Goal: Task Accomplishment & Management: Complete application form

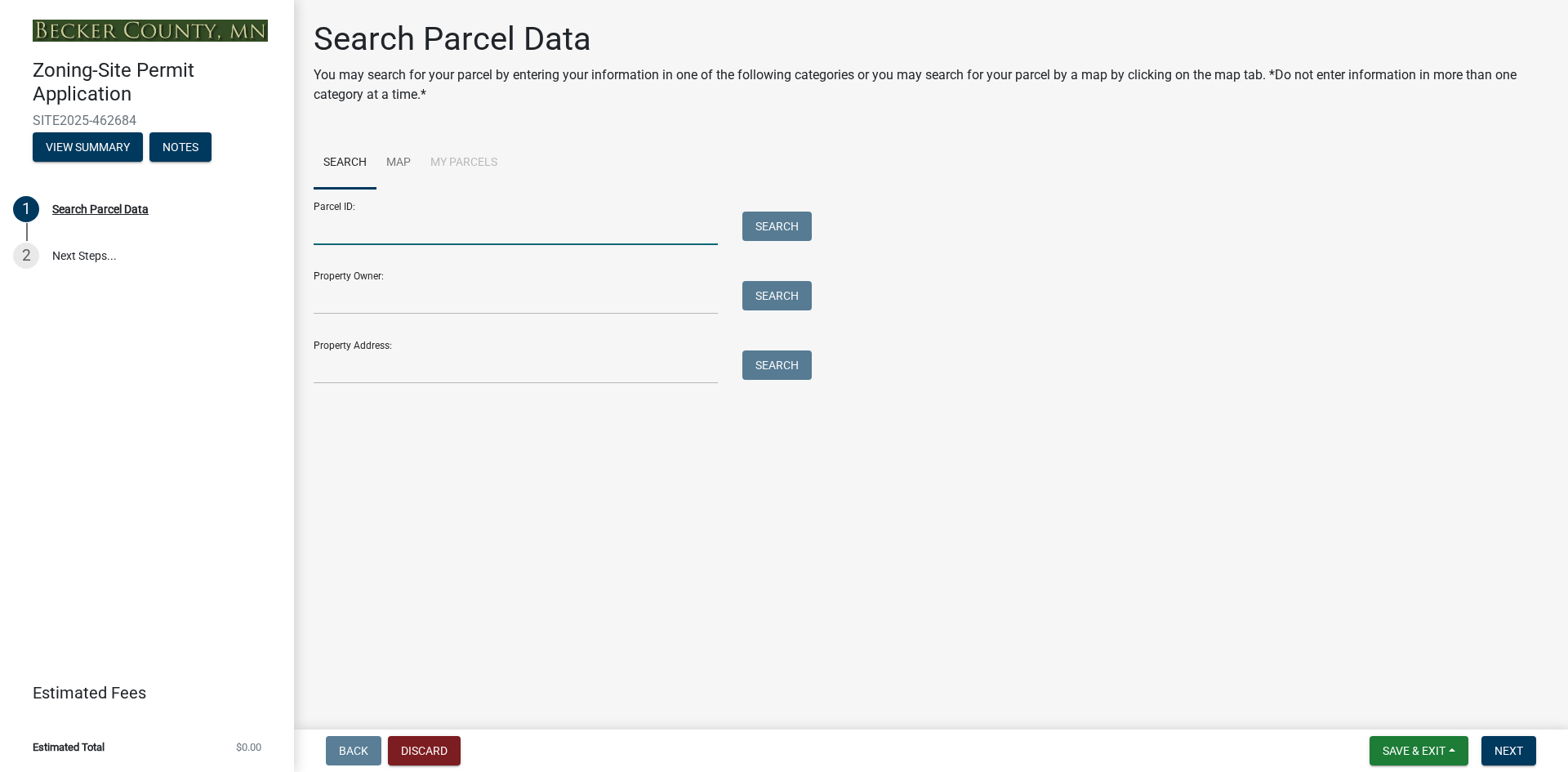
click at [389, 221] on input "Parcel ID:" at bounding box center [516, 228] width 404 height 34
type input "170450000"
click at [755, 218] on button "Search" at bounding box center [777, 226] width 69 height 30
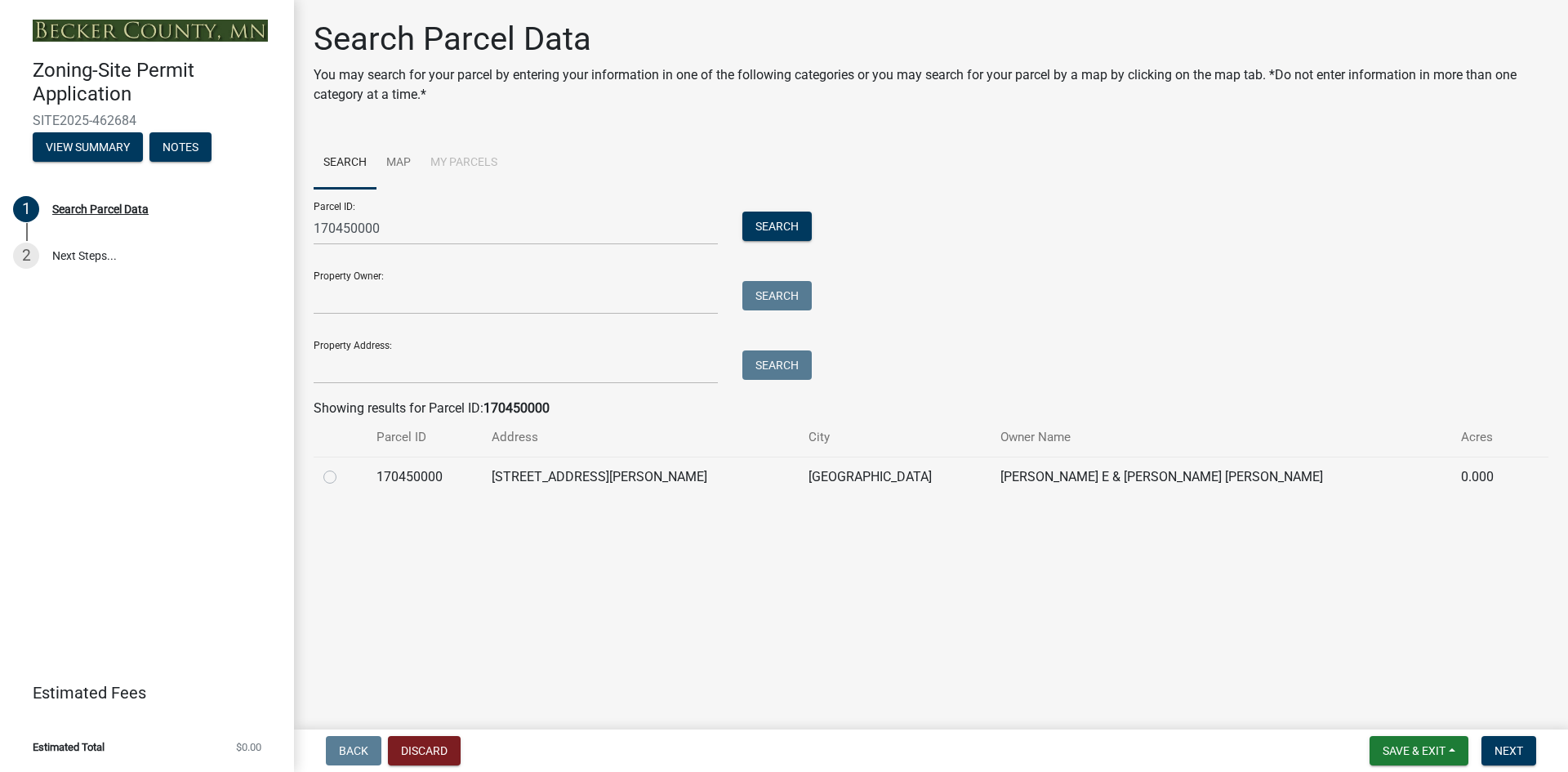
click at [343, 468] on label at bounding box center [343, 468] width 0 height 0
click at [343, 475] on input "radio" at bounding box center [348, 473] width 11 height 11
radio input "true"
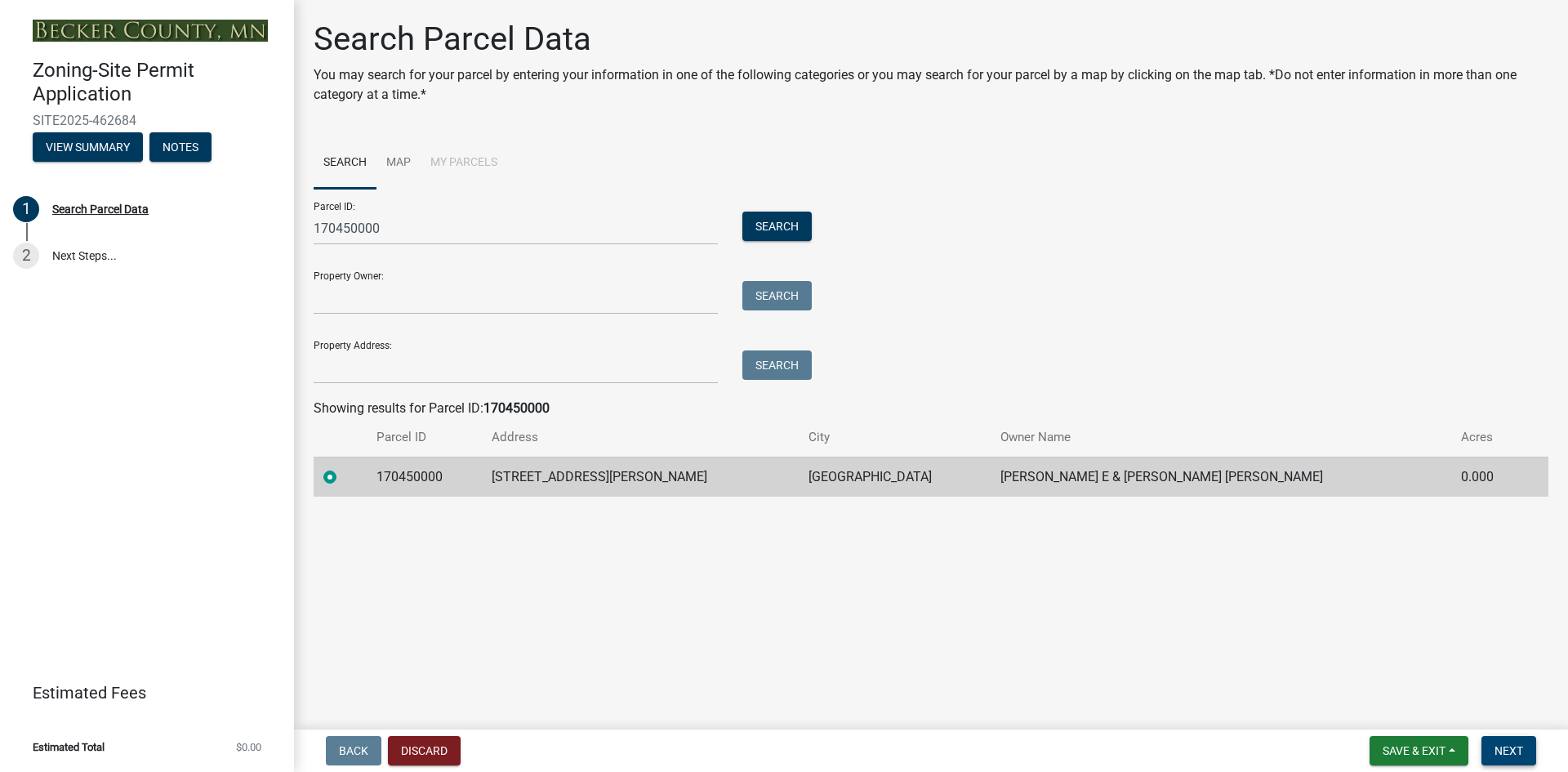
click at [1524, 751] on button "Next" at bounding box center [1509, 751] width 55 height 30
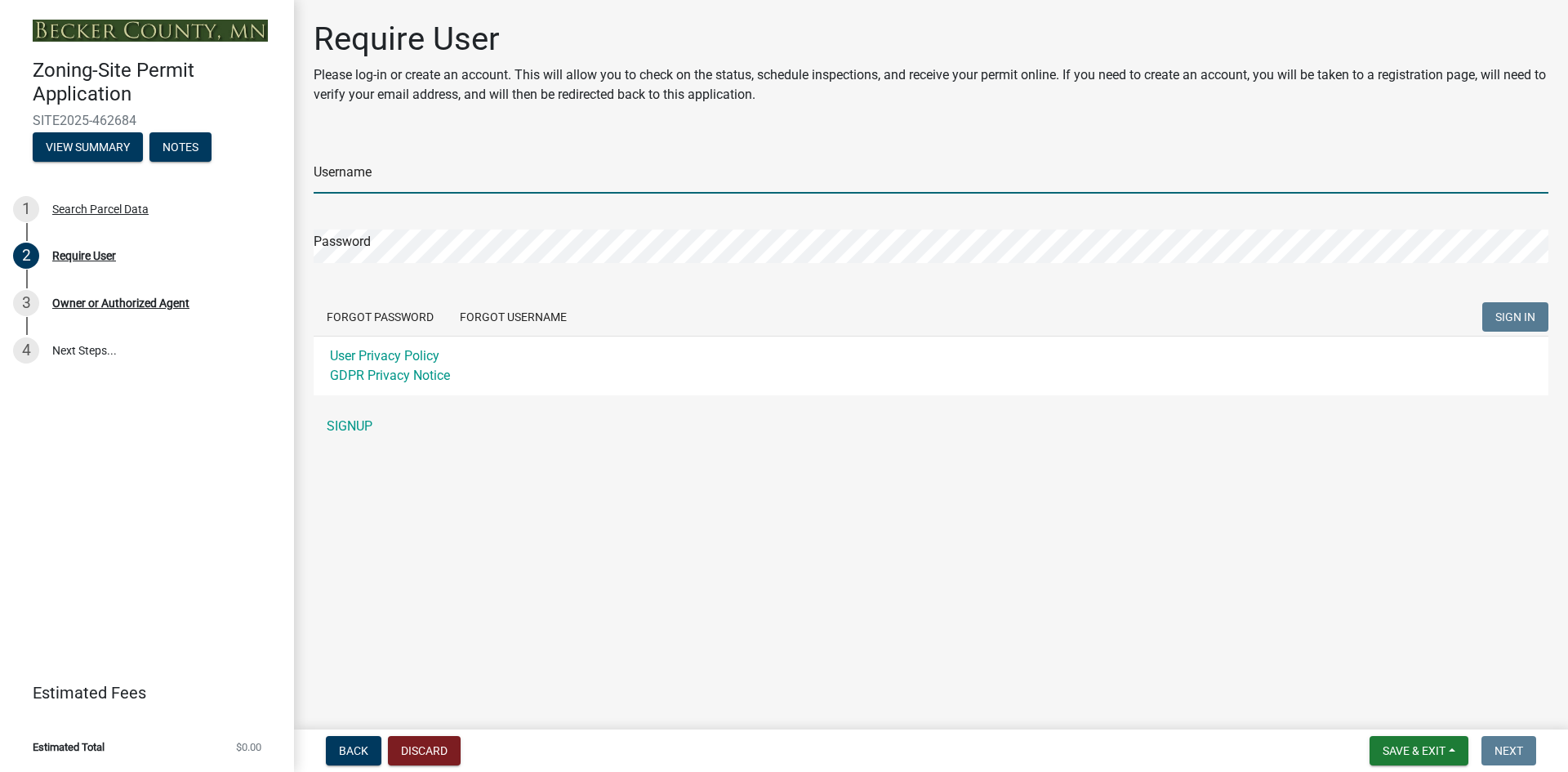
click at [400, 183] on input "Username" at bounding box center [931, 177] width 1235 height 34
type input "[EMAIL_ADDRESS][DOMAIN_NAME]"
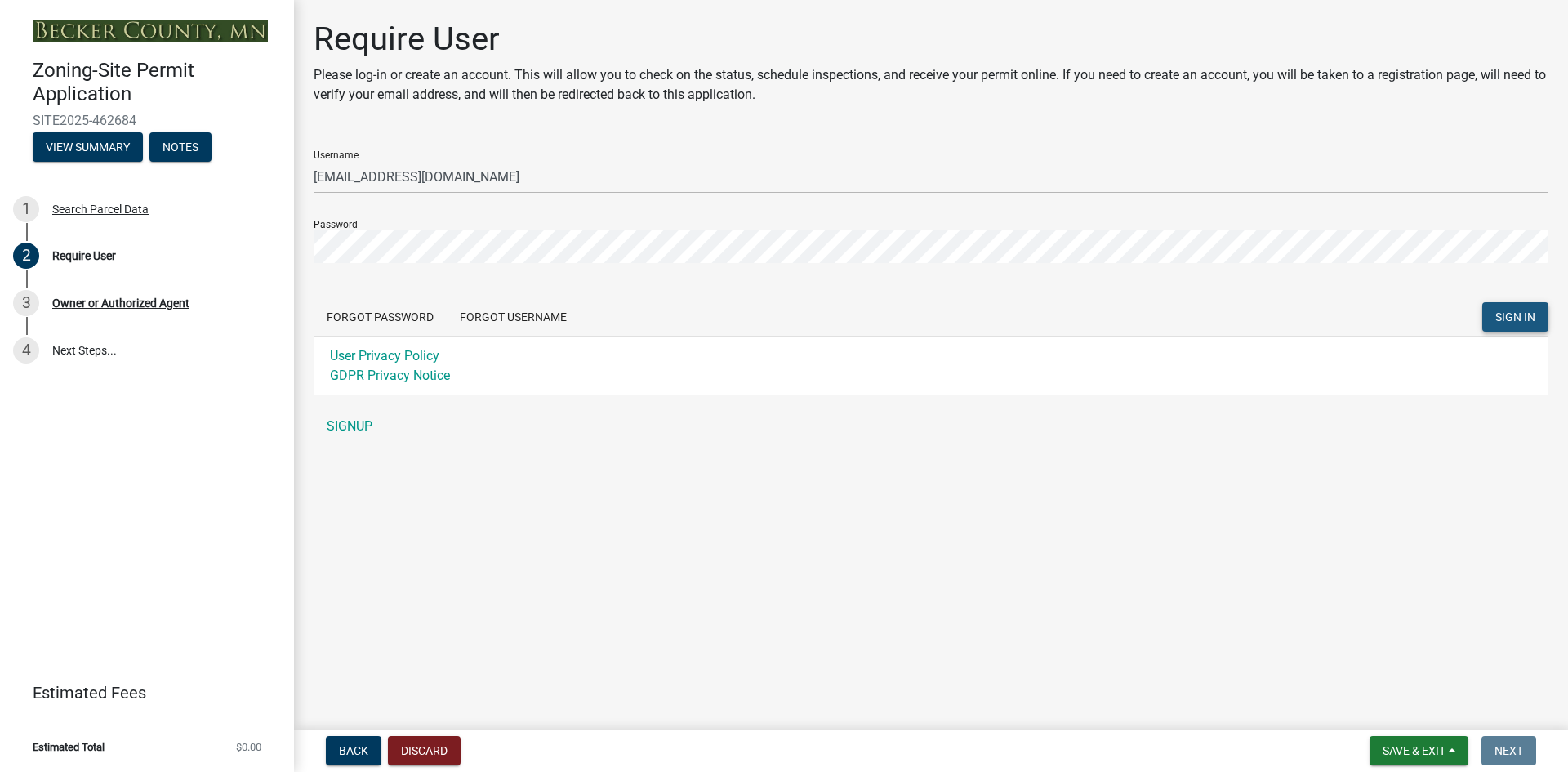
click at [1508, 312] on span "SIGN IN" at bounding box center [1515, 317] width 40 height 13
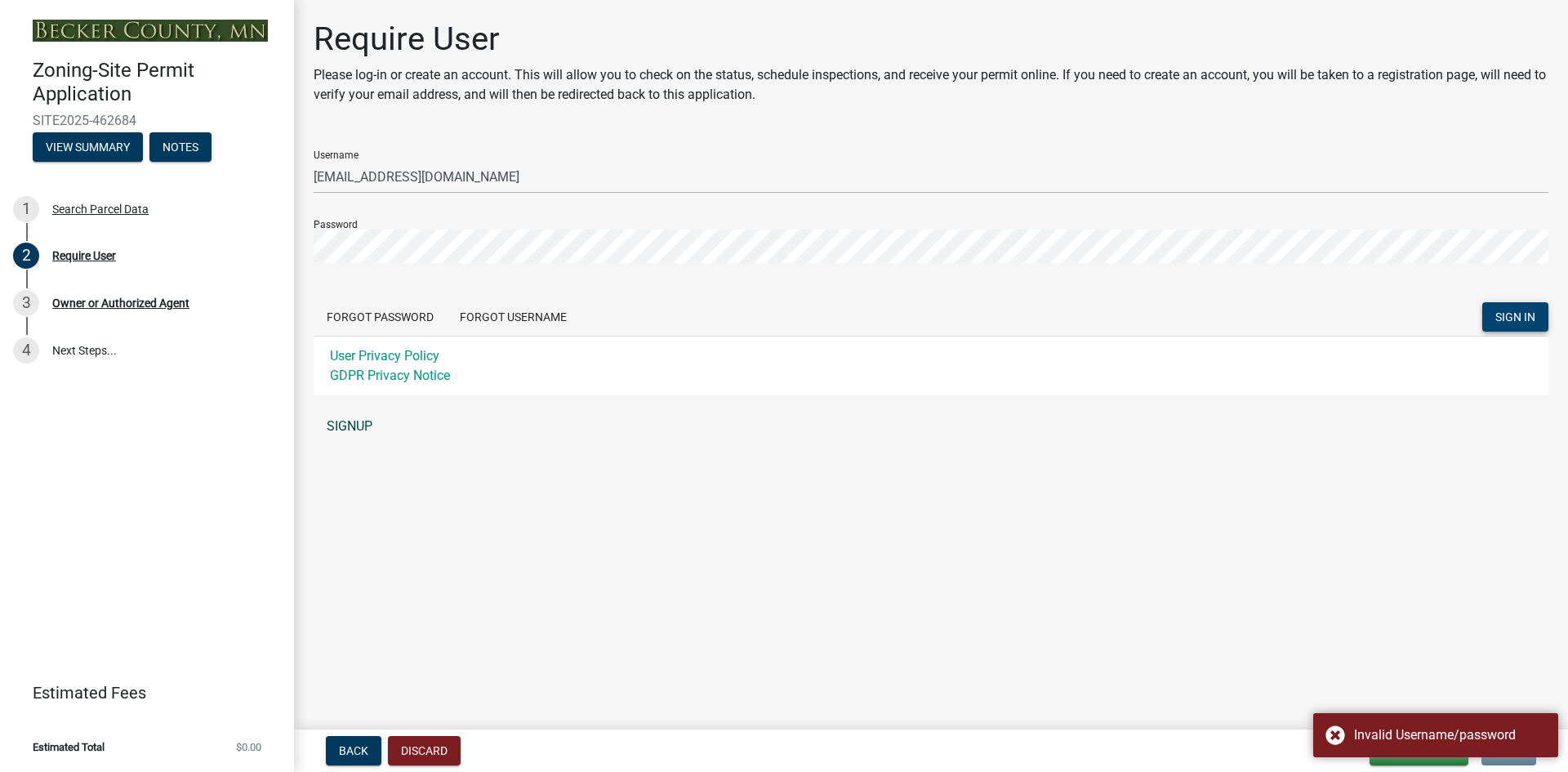
click at [362, 428] on link "SIGNUP" at bounding box center [931, 427] width 1235 height 33
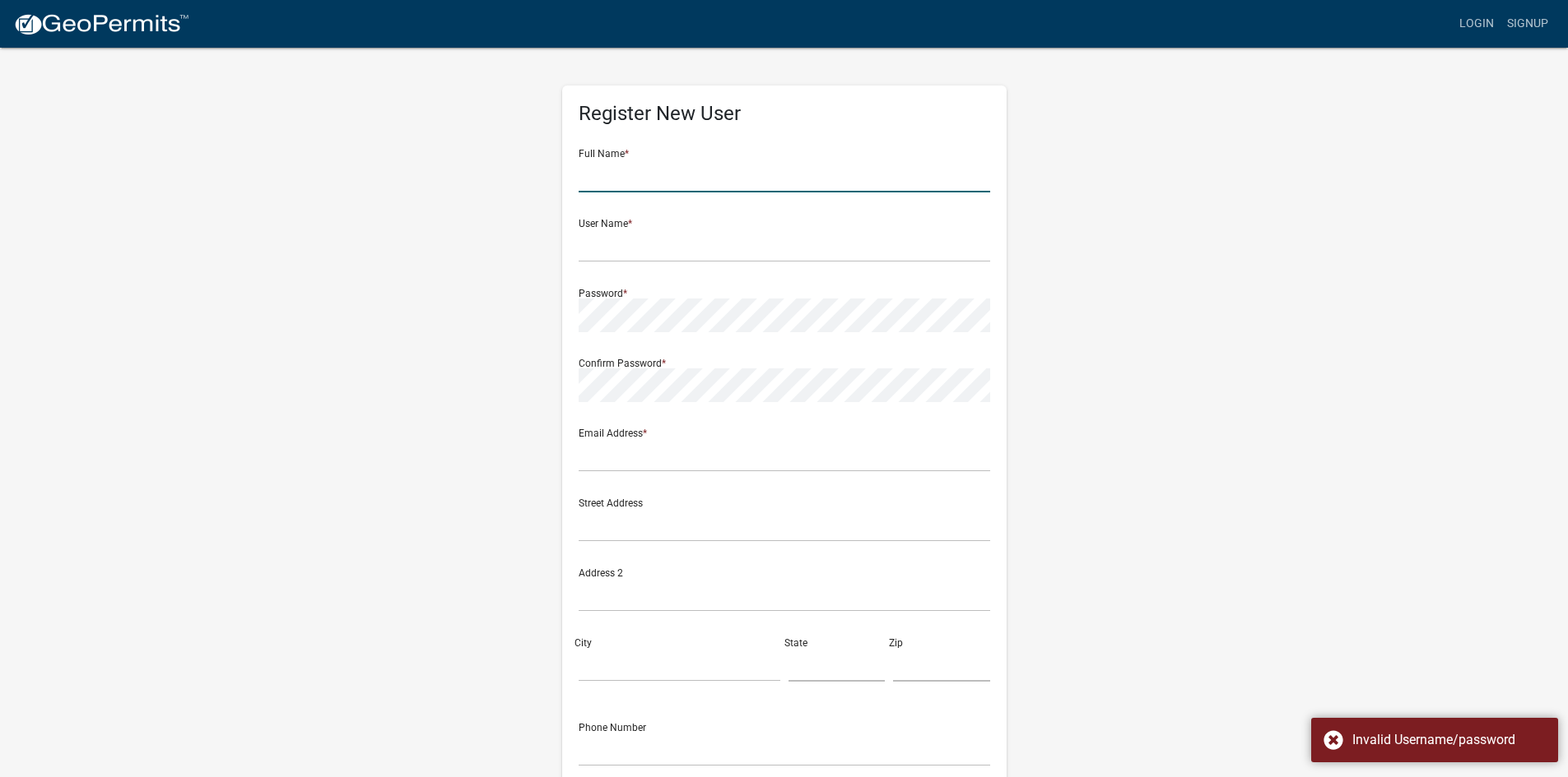
click at [667, 176] on input "text" at bounding box center [784, 176] width 411 height 34
type input "[PERSON_NAME]"
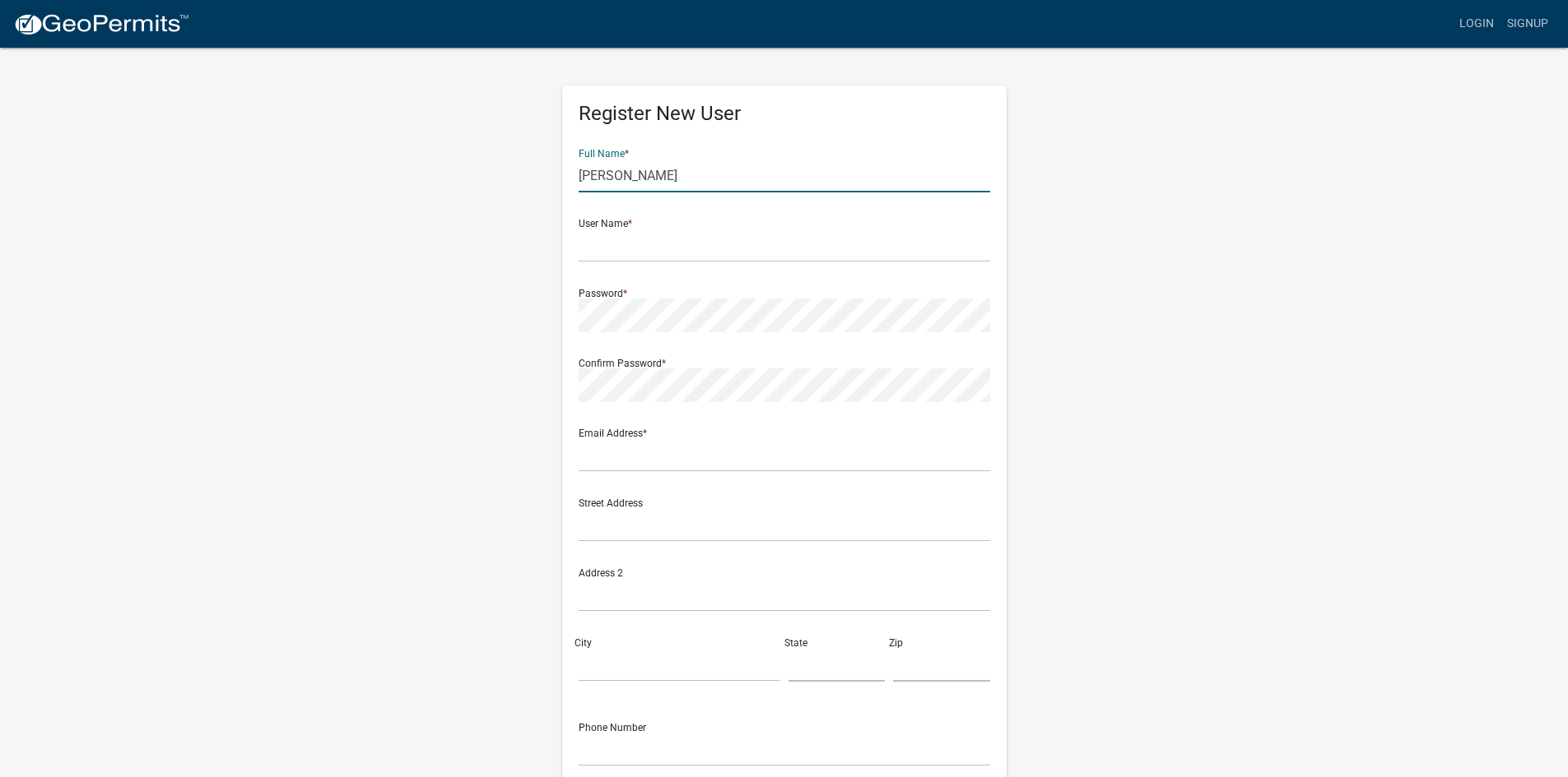
type input "[EMAIL_ADDRESS][DOMAIN_NAME]"
type input "[STREET_ADDRESS][PERSON_NAME]"
type input "FARGO"
type input "ND"
type input "58102-0000"
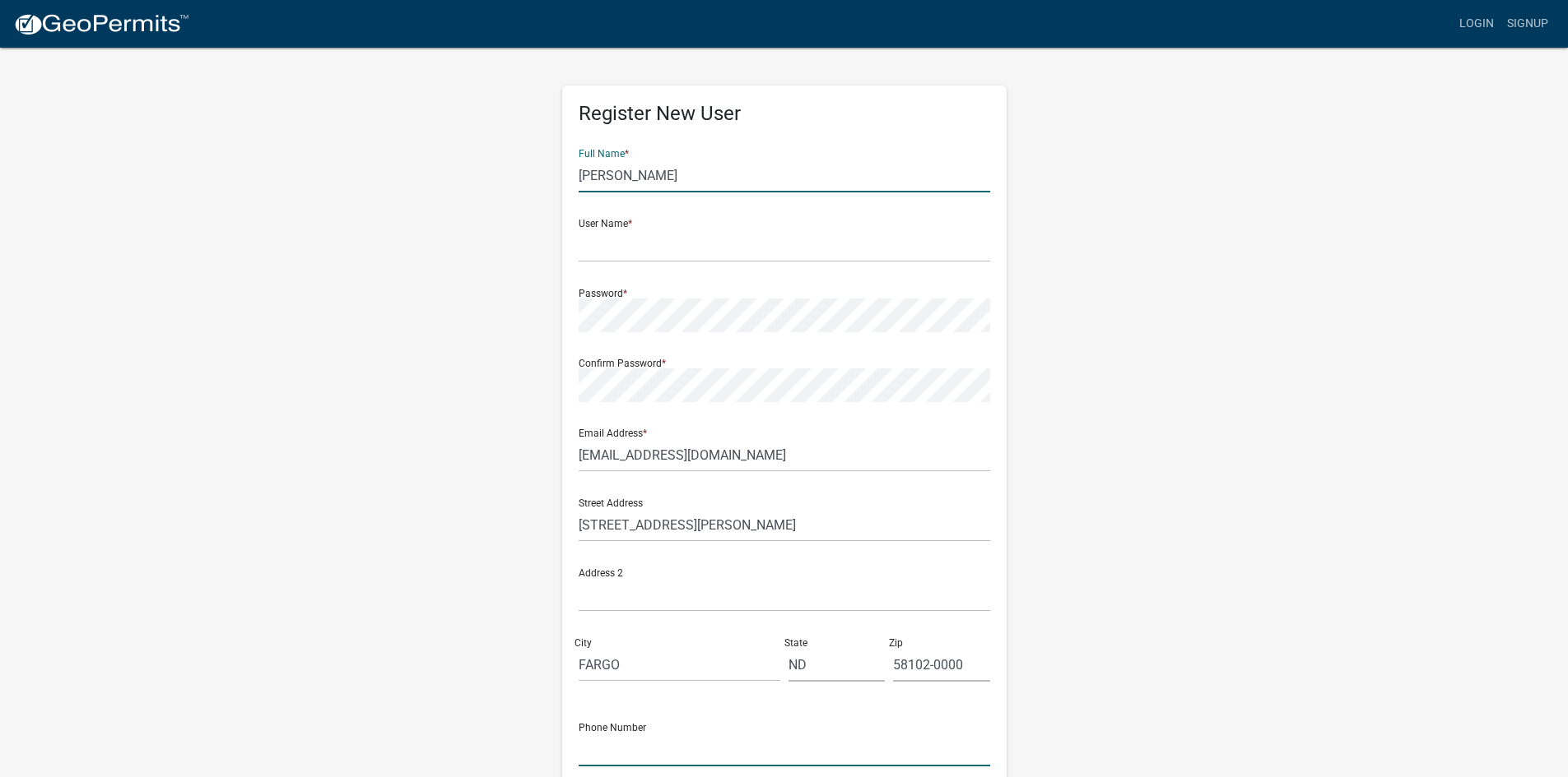
type input "7012381963"
click at [618, 247] on input "text" at bounding box center [784, 245] width 411 height 34
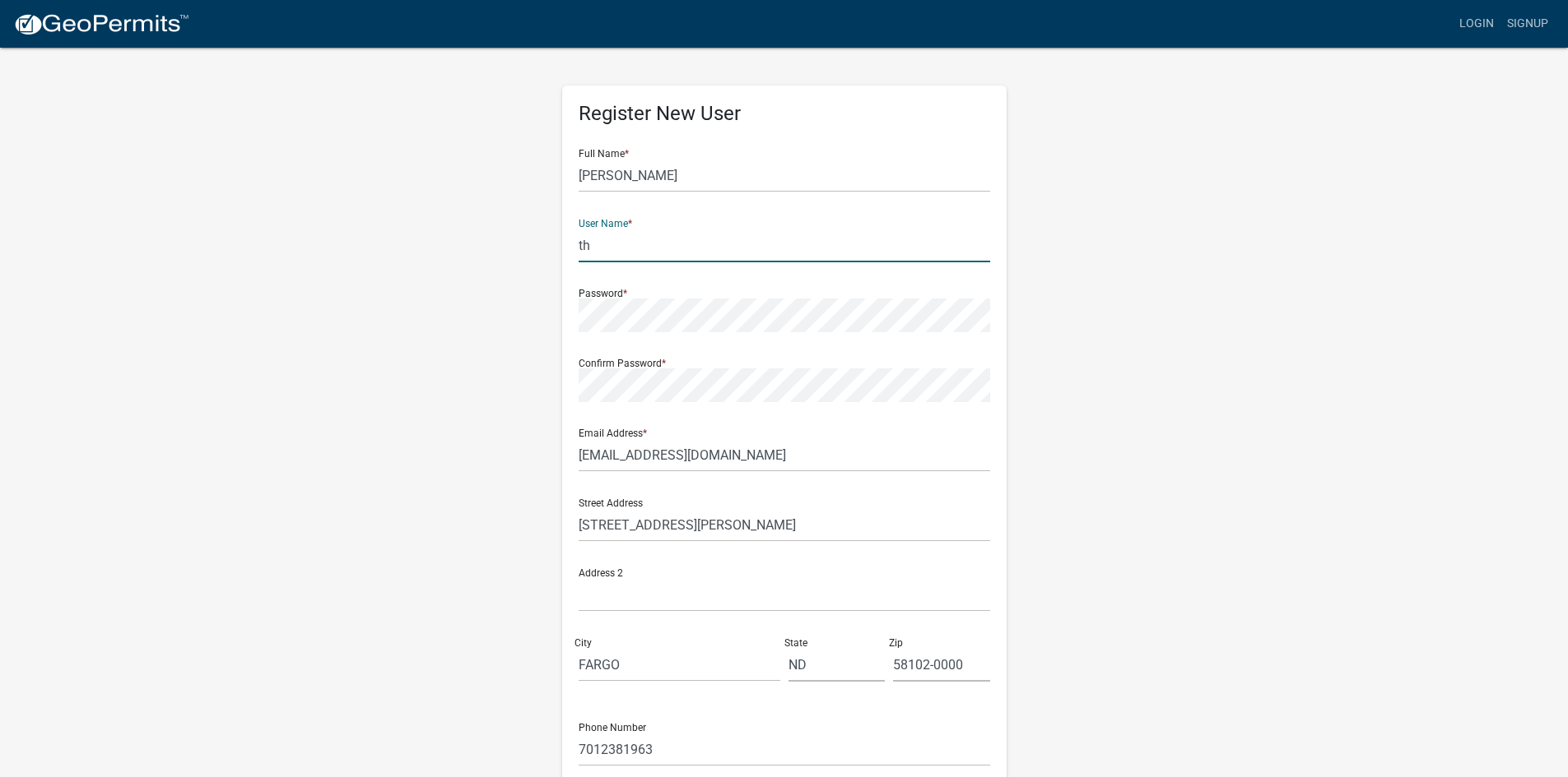
type input "t"
type input "TheDetailsDesign"
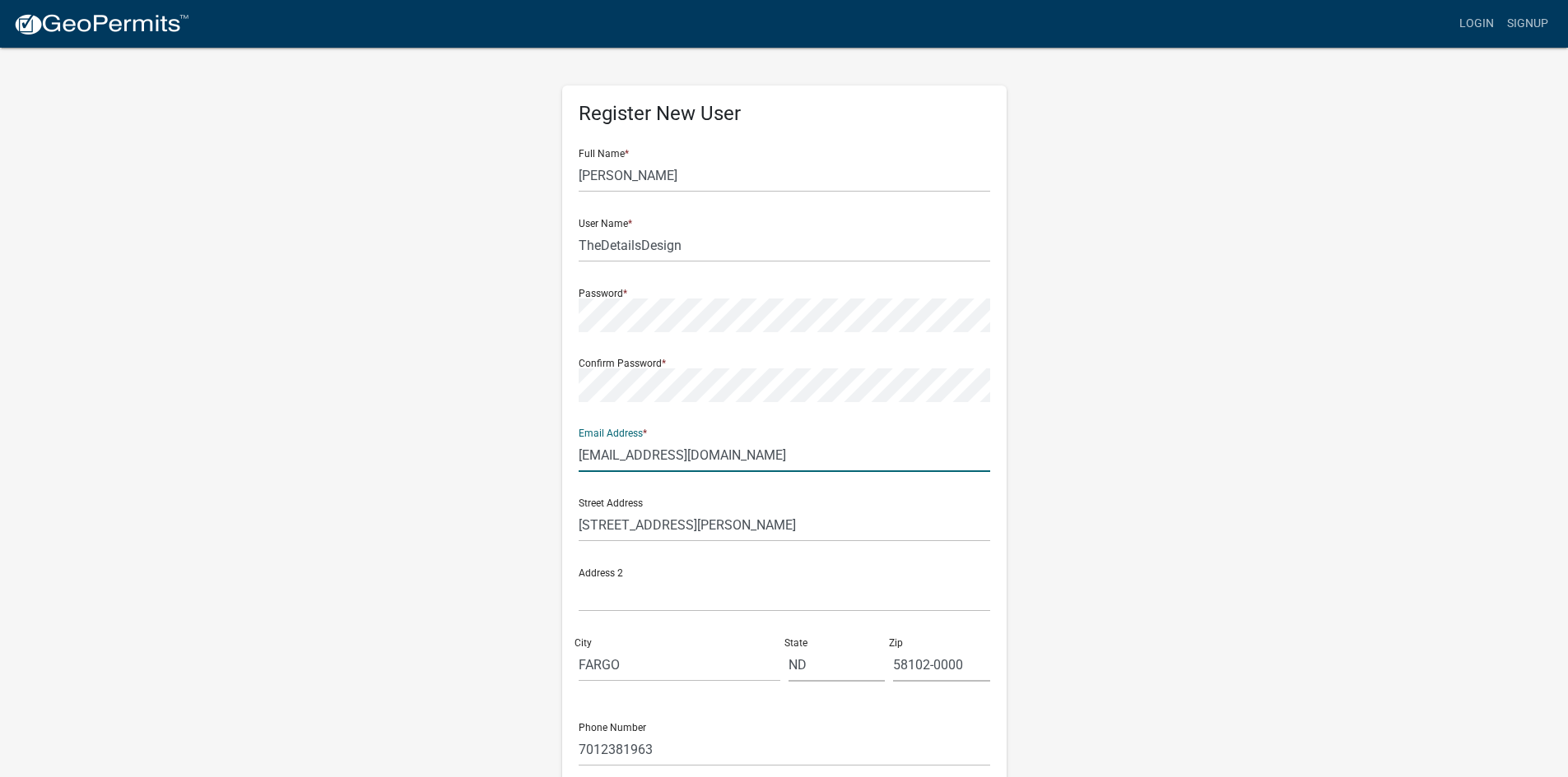
click at [762, 460] on input "[EMAIL_ADDRESS][DOMAIN_NAME]" at bounding box center [784, 455] width 411 height 34
type input "[EMAIL_ADDRESS][DOMAIN_NAME]"
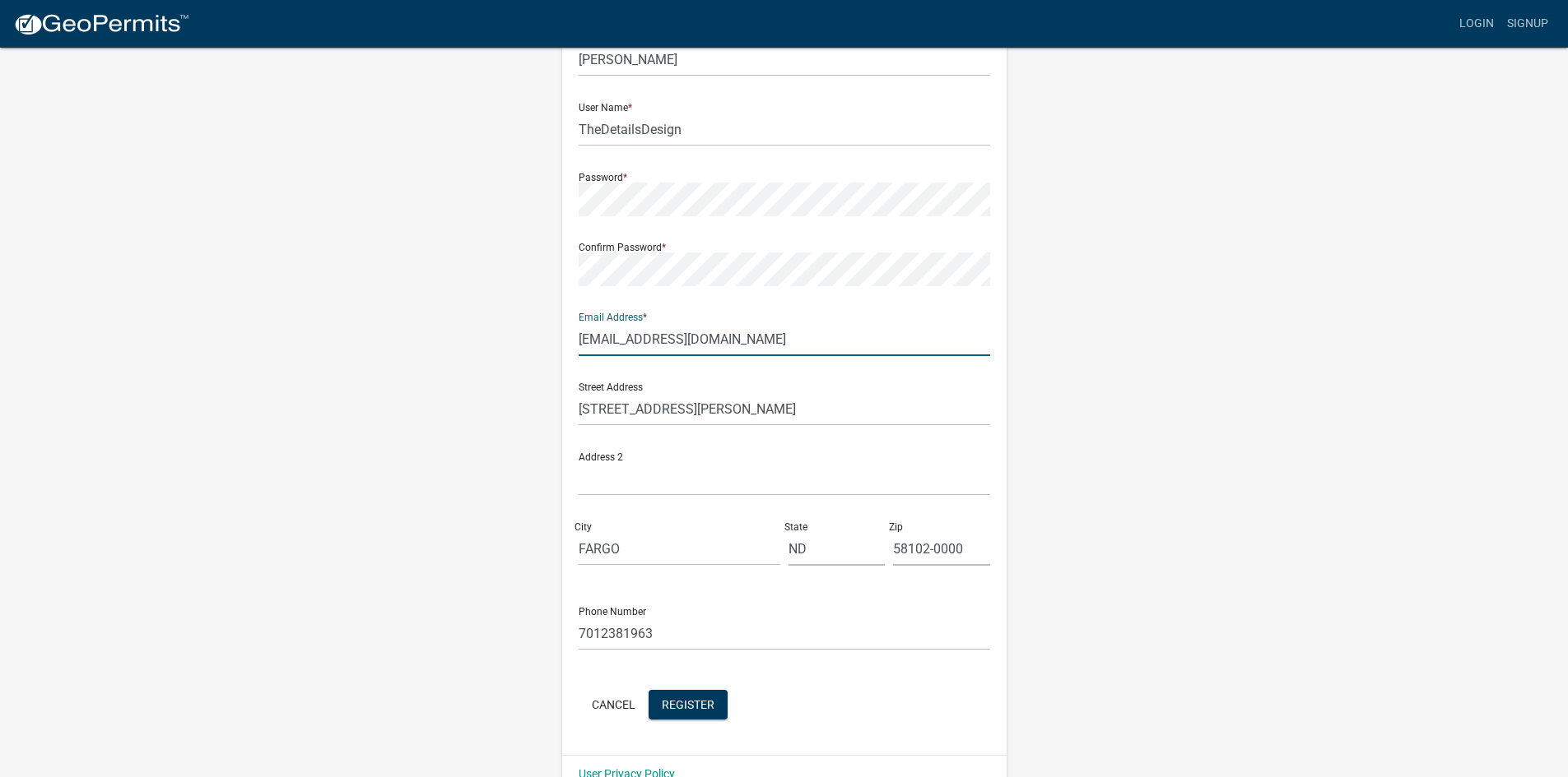
scroll to position [149, 0]
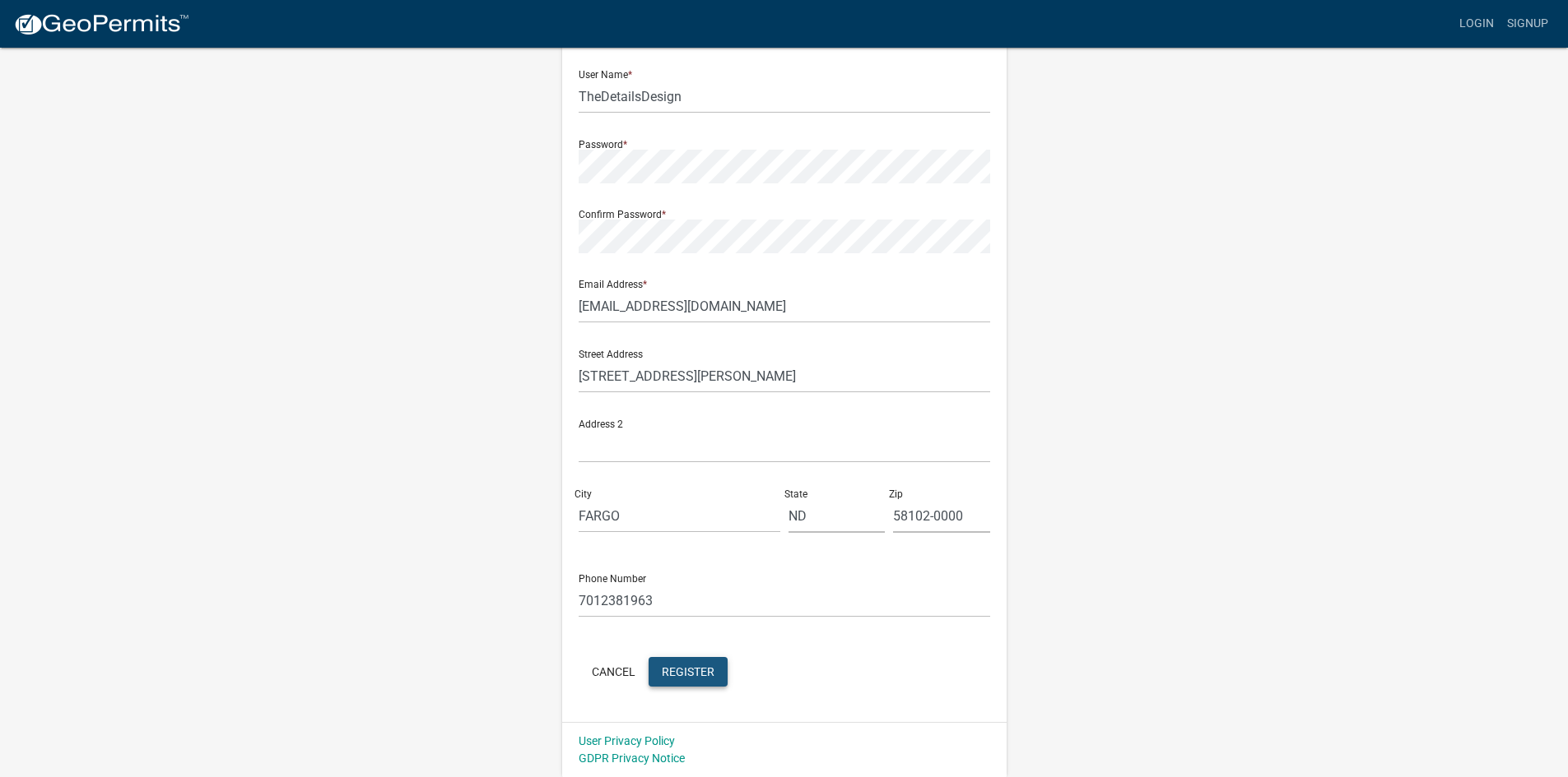
click at [666, 681] on button "Register" at bounding box center [687, 672] width 79 height 30
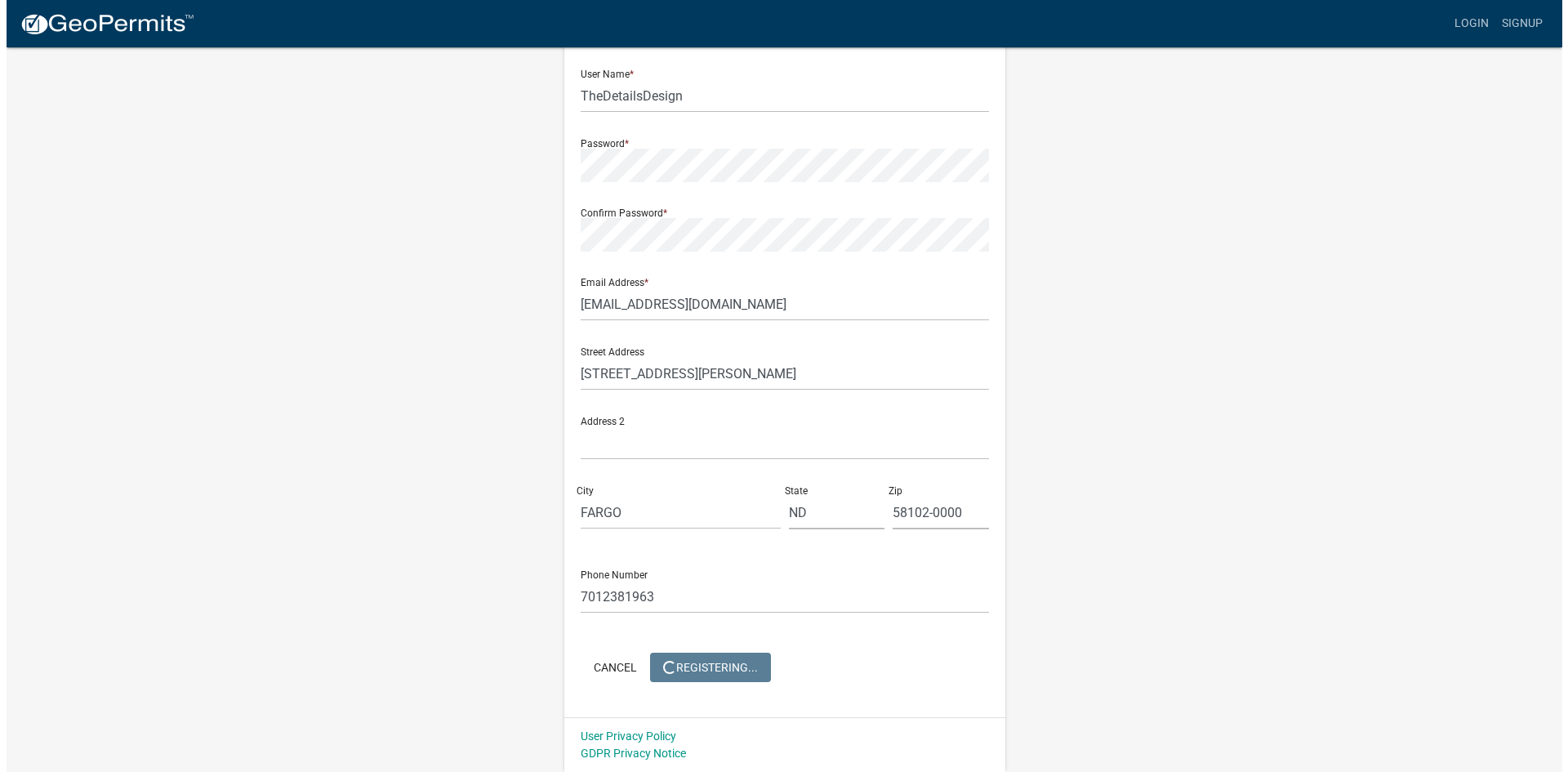
scroll to position [0, 0]
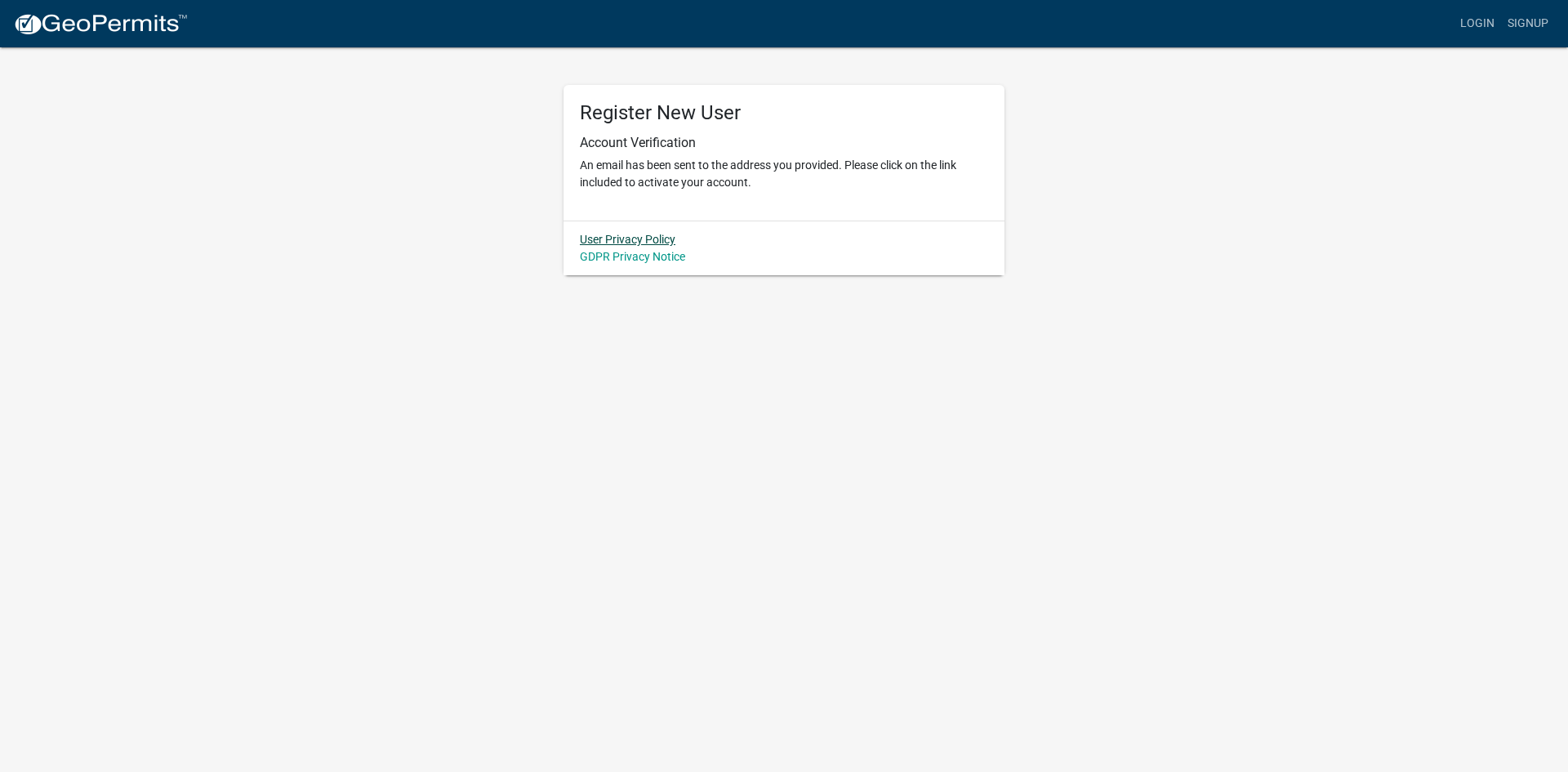
click at [623, 238] on link "User Privacy Policy" at bounding box center [628, 240] width 96 height 13
